Goal: Use online tool/utility: Utilize a website feature to perform a specific function

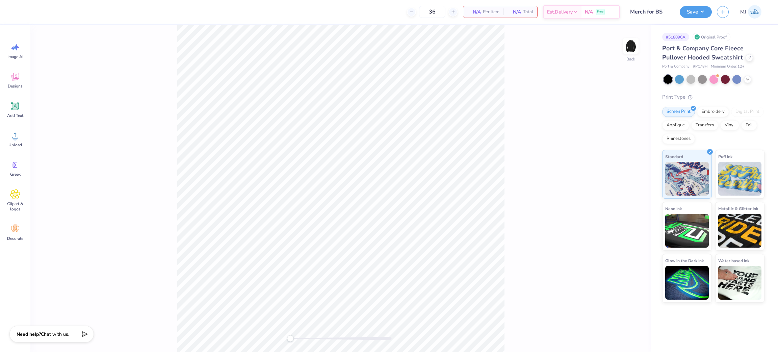
drag, startPoint x: 622, startPoint y: 53, endPoint x: 605, endPoint y: 85, distance: 36.0
click at [624, 53] on img at bounding box center [631, 46] width 14 height 14
click at [18, 135] on icon at bounding box center [15, 135] width 10 height 10
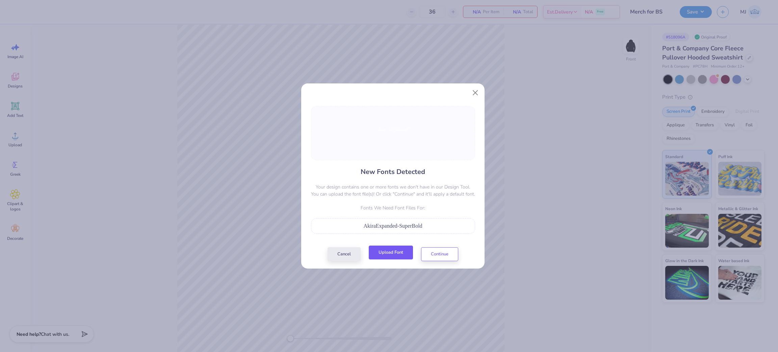
click at [383, 257] on button "Upload Font" at bounding box center [391, 253] width 44 height 14
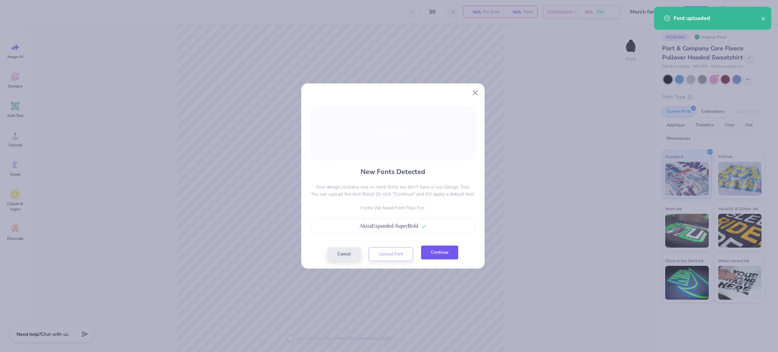
click at [429, 256] on button "Continue" at bounding box center [439, 253] width 37 height 14
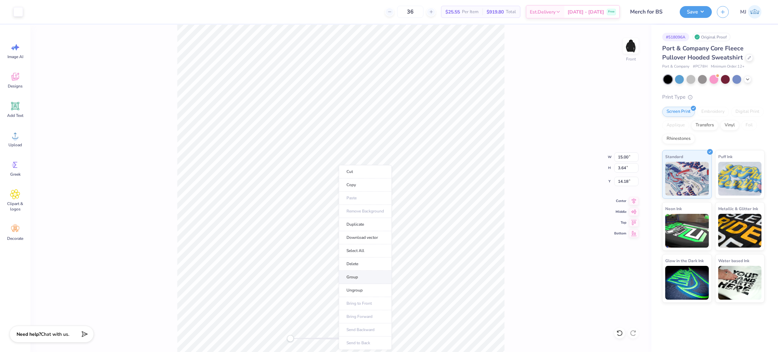
click at [369, 277] on li "Group" at bounding box center [365, 276] width 53 height 13
click at [621, 157] on input "15.00" at bounding box center [626, 156] width 24 height 9
type input "12.50"
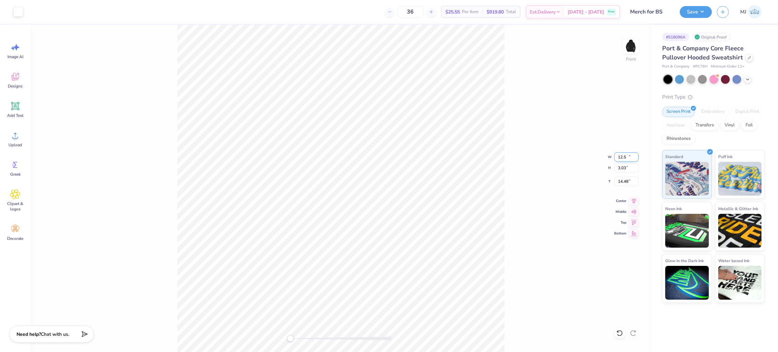
type input "3.03"
type input "14.48"
click at [563, 218] on div "Front W 12.50 12.50 " H 3.03 3.03 " Y 14.48 14.48 " Center Middle Top Bottom" at bounding box center [340, 188] width 621 height 327
click at [620, 181] on input "14.48" at bounding box center [626, 181] width 24 height 9
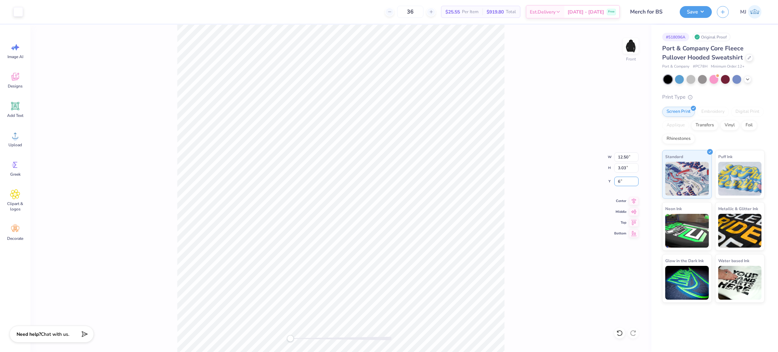
type input "6"
click at [697, 8] on button "Save" at bounding box center [696, 11] width 32 height 12
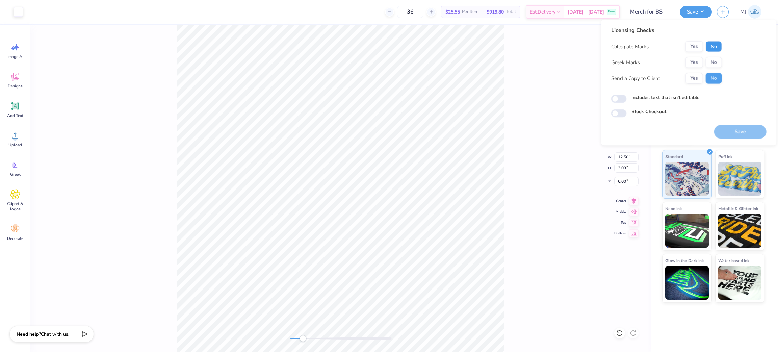
click at [708, 41] on button "No" at bounding box center [714, 46] width 16 height 11
click at [712, 57] on button "No" at bounding box center [714, 62] width 16 height 11
click at [748, 129] on button "Save" at bounding box center [740, 132] width 52 height 14
